Goal: Task Accomplishment & Management: Manage account settings

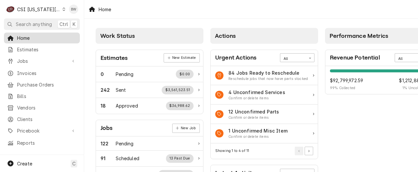
click at [53, 37] on span "Home" at bounding box center [46, 37] width 59 height 7
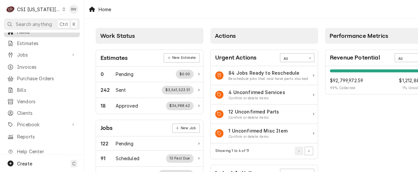
scroll to position [16, 0]
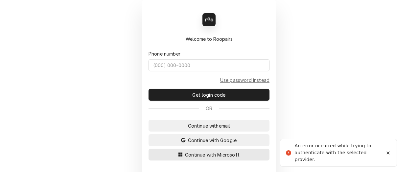
click at [196, 152] on span "Continue with Microsoft" at bounding box center [211, 154] width 57 height 7
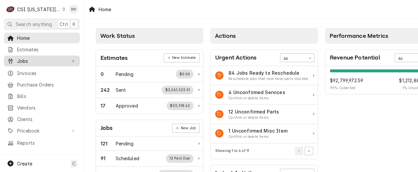
click at [38, 58] on span "Jobs" at bounding box center [42, 60] width 50 height 7
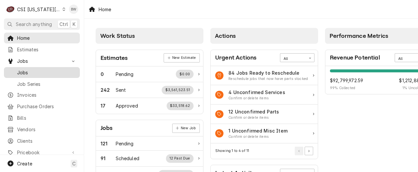
click at [39, 71] on span "Jobs" at bounding box center [46, 72] width 59 height 7
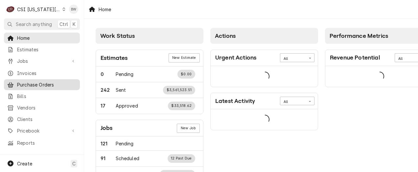
click at [39, 84] on span "Purchase Orders" at bounding box center [46, 84] width 59 height 7
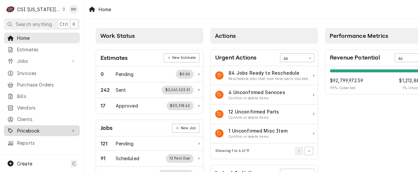
click at [28, 126] on div "Pricebook" at bounding box center [41, 130] width 73 height 8
click at [37, 127] on span "Pricebook" at bounding box center [42, 130] width 50 height 7
click at [38, 128] on span "Pricebook" at bounding box center [42, 130] width 50 height 7
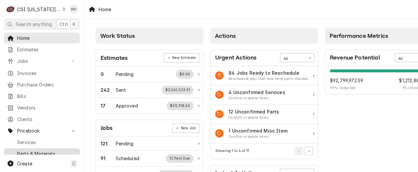
click at [36, 150] on span "Parts & Materials" at bounding box center [46, 153] width 59 height 7
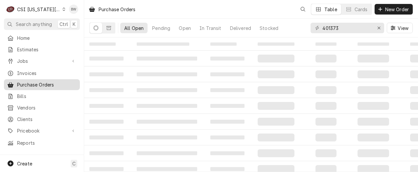
click at [35, 85] on span "Purchase Orders" at bounding box center [46, 84] width 59 height 7
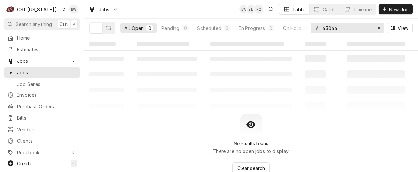
click at [2, 14] on div "C CSI Kansas City BW" at bounding box center [42, 9] width 84 height 18
click at [62, 10] on icon "Dynamic Content Wrapper" at bounding box center [63, 9] width 3 height 3
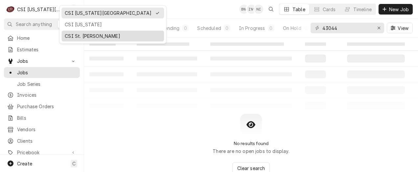
click at [66, 32] on div "CSI St. Louis" at bounding box center [113, 35] width 96 height 7
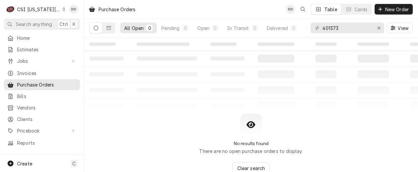
click at [62, 11] on icon "Dynamic Content Wrapper" at bounding box center [63, 9] width 3 height 3
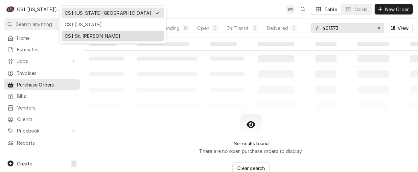
click at [74, 31] on div "CSI St. Louis" at bounding box center [112, 36] width 102 height 11
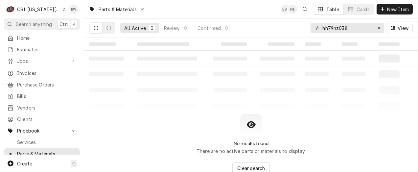
click at [62, 10] on icon "Dynamic Content Wrapper" at bounding box center [63, 9] width 3 height 3
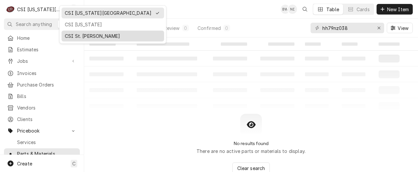
click at [62, 31] on div "CSI St. [PERSON_NAME]" at bounding box center [112, 36] width 102 height 11
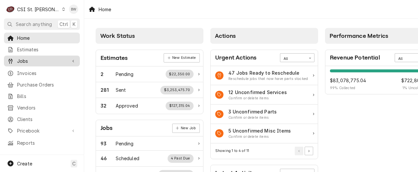
click at [30, 60] on span "Jobs" at bounding box center [42, 60] width 50 height 7
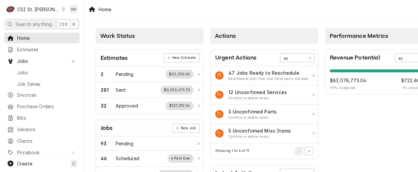
click at [47, 10] on div "C CSI St. Louis" at bounding box center [35, 9] width 63 height 13
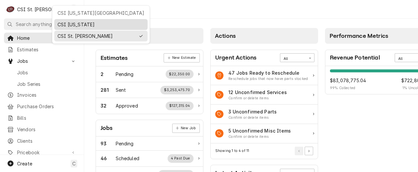
click at [68, 24] on div "CSI [US_STATE]" at bounding box center [100, 24] width 87 height 7
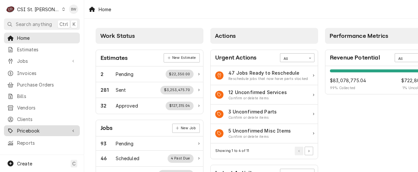
click at [37, 127] on span "Pricebook" at bounding box center [42, 130] width 50 height 7
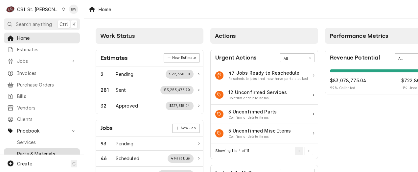
click at [39, 150] on span "Parts & Materials" at bounding box center [46, 153] width 59 height 7
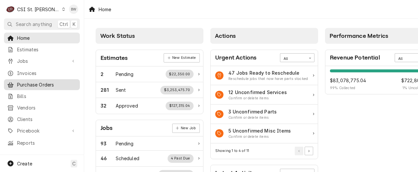
click at [34, 84] on span "Purchase Orders" at bounding box center [46, 84] width 59 height 7
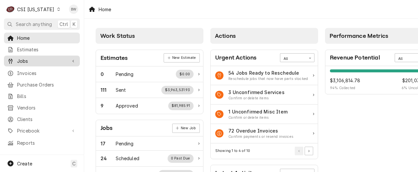
click at [30, 60] on span "Jobs" at bounding box center [42, 60] width 50 height 7
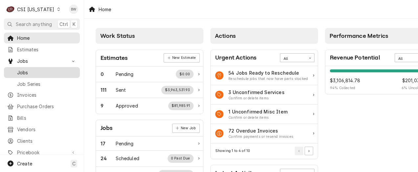
click at [23, 72] on span "Jobs" at bounding box center [46, 72] width 59 height 7
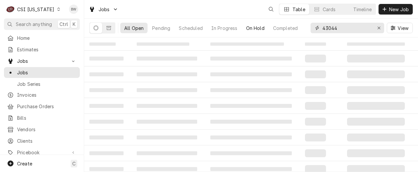
drag, startPoint x: 346, startPoint y: 30, endPoint x: 298, endPoint y: 30, distance: 47.6
click at [300, 30] on div "All Open Pending Scheduled In Progress On Hold Completed 43044 View" at bounding box center [250, 28] width 323 height 18
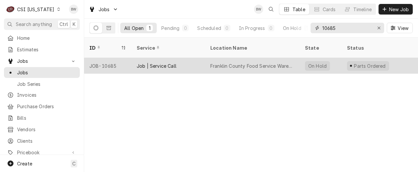
type input "10685"
click at [112, 58] on div "JOB-10685" at bounding box center [107, 66] width 47 height 16
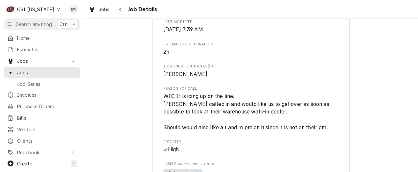
scroll to position [460, 0]
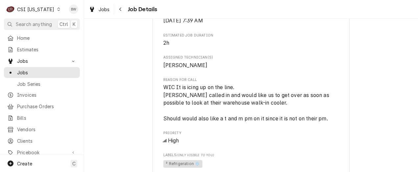
click at [96, 155] on div "Parts Ordered FRANKLIN COUNTY PUBLIC SCHOOLS Franklin County Food Service Wareh…" at bounding box center [250, 87] width 333 height 1043
click at [57, 9] on icon "Dynamic Content Wrapper" at bounding box center [58, 9] width 3 height 3
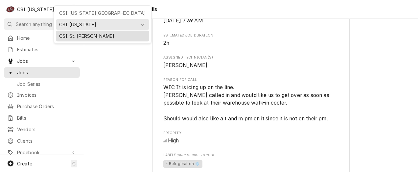
click at [64, 32] on div "CSI St. [PERSON_NAME]" at bounding box center [102, 35] width 87 height 7
